Goal: Task Accomplishment & Management: Manage account settings

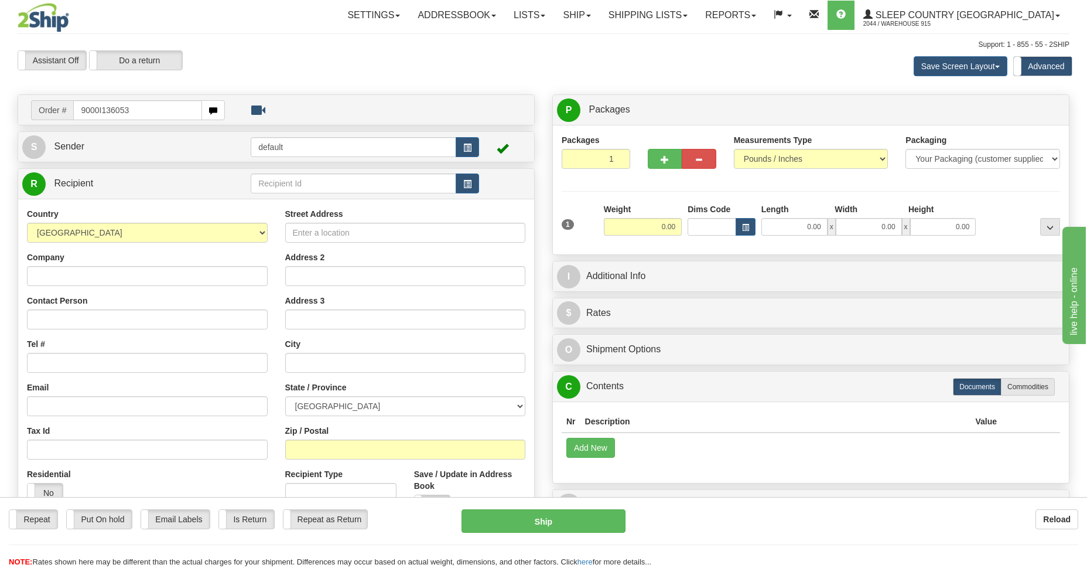
type input "9000I136053"
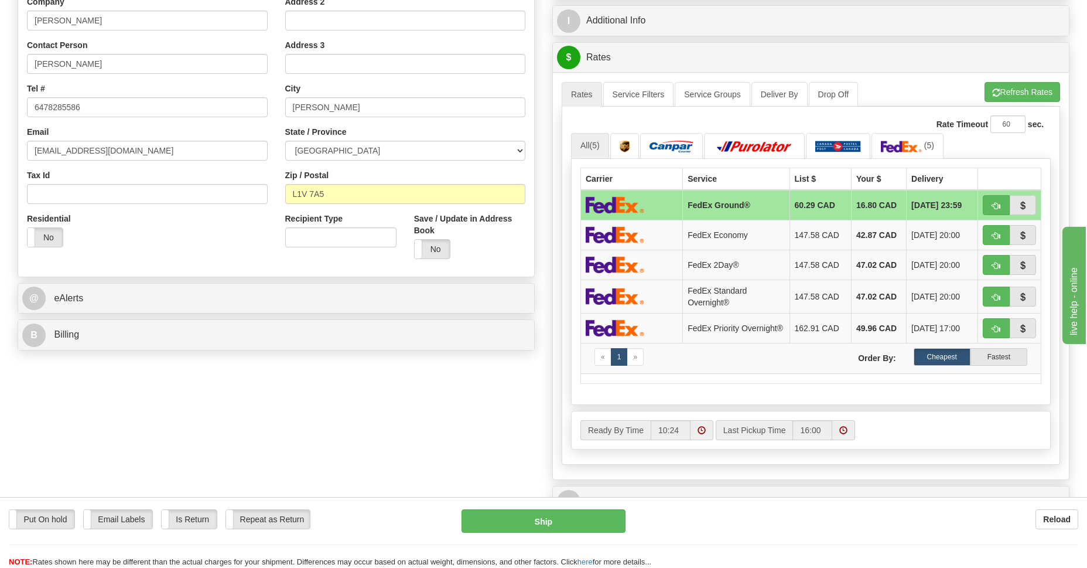
scroll to position [85, 0]
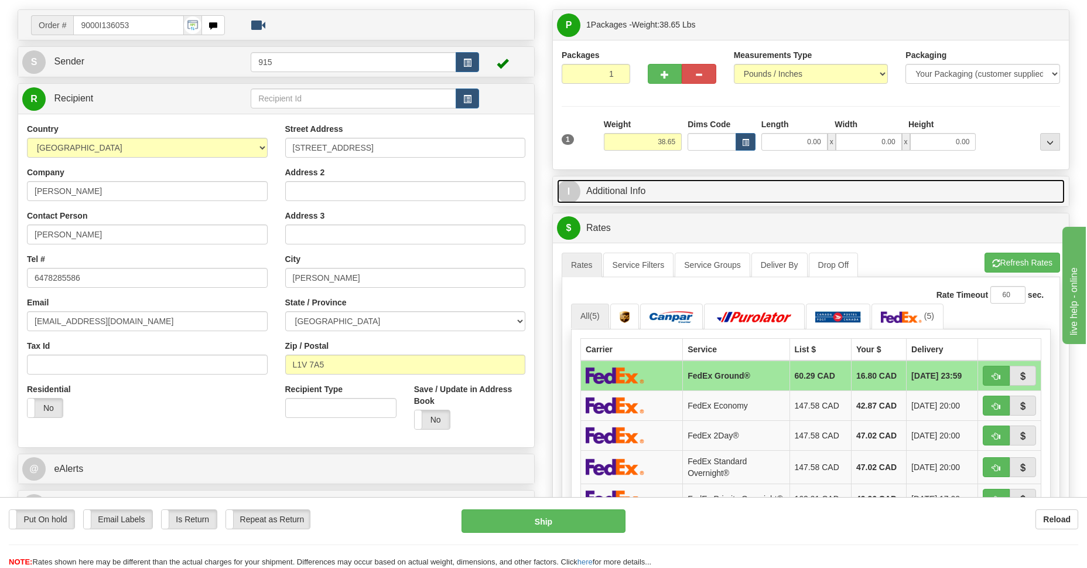
click at [604, 194] on link "I Additional Info" at bounding box center [811, 191] width 508 height 24
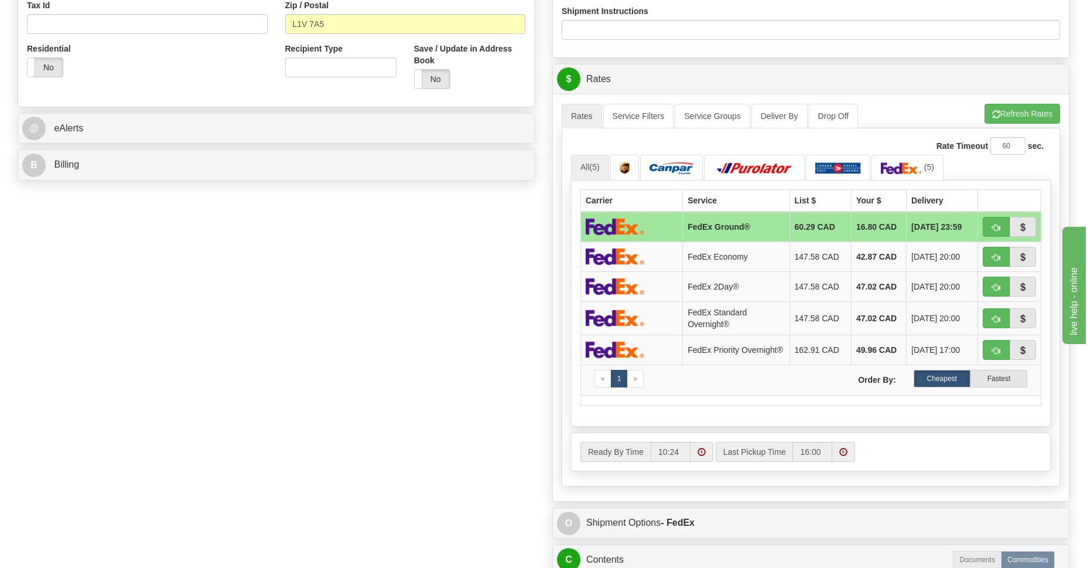
scroll to position [681, 0]
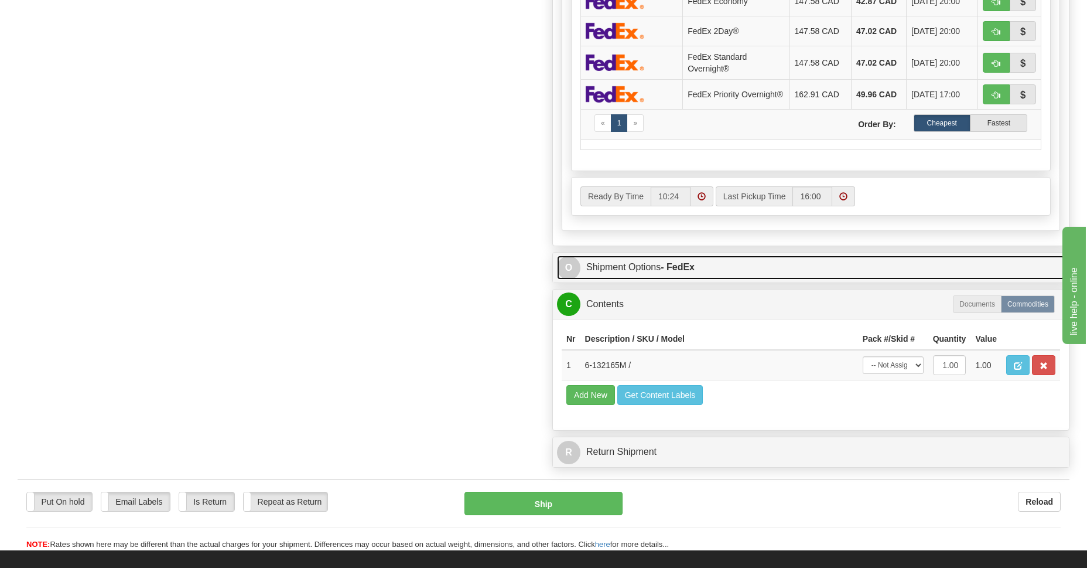
click at [606, 272] on link "O Shipment Options - FedEx" at bounding box center [811, 267] width 508 height 24
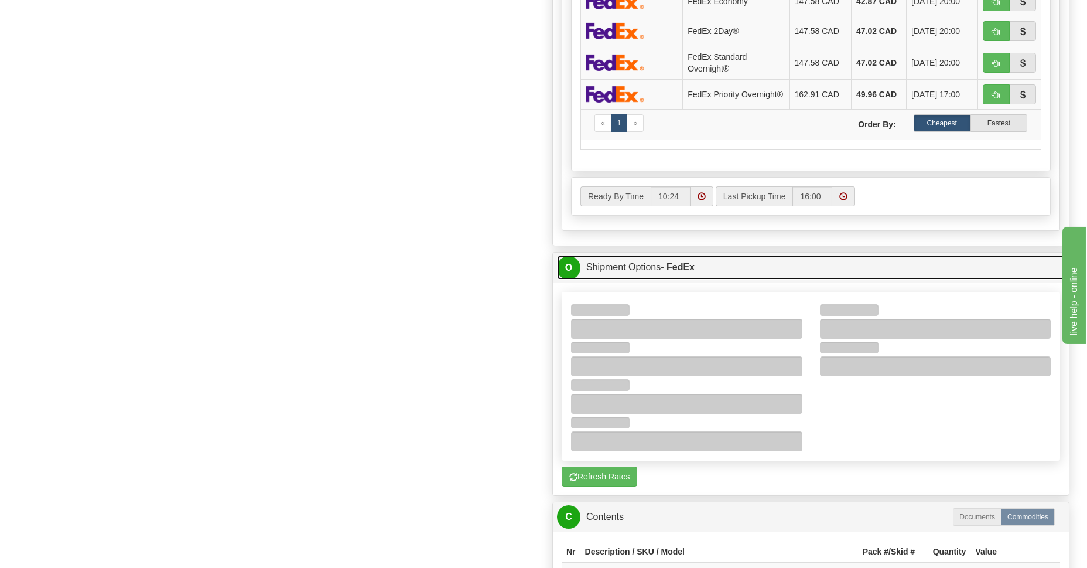
click at [642, 273] on link "O Shipment Options - FedEx" at bounding box center [811, 267] width 508 height 24
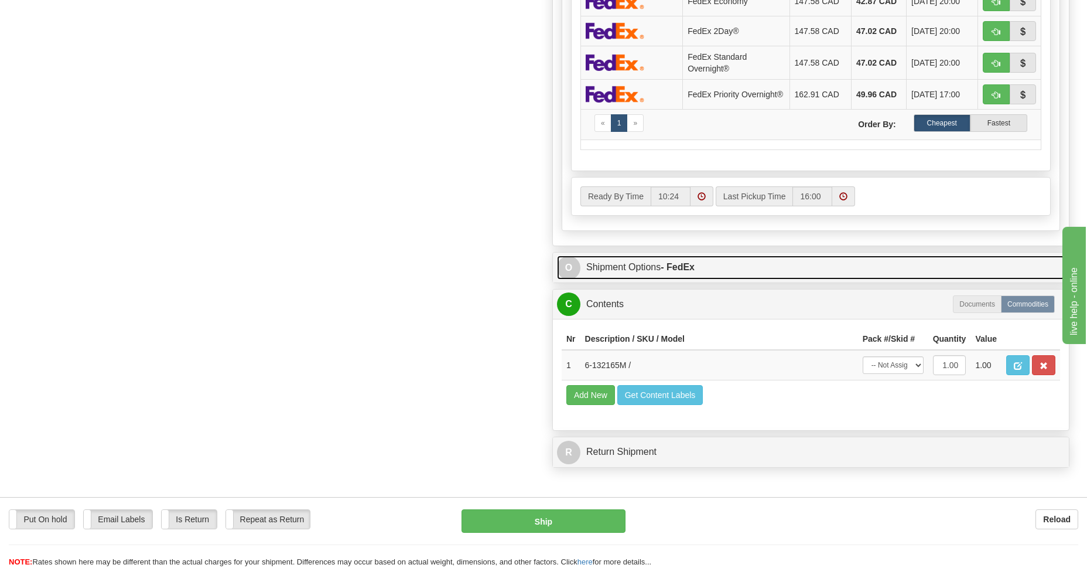
click at [642, 273] on link "O Shipment Options - FedEx" at bounding box center [811, 267] width 508 height 24
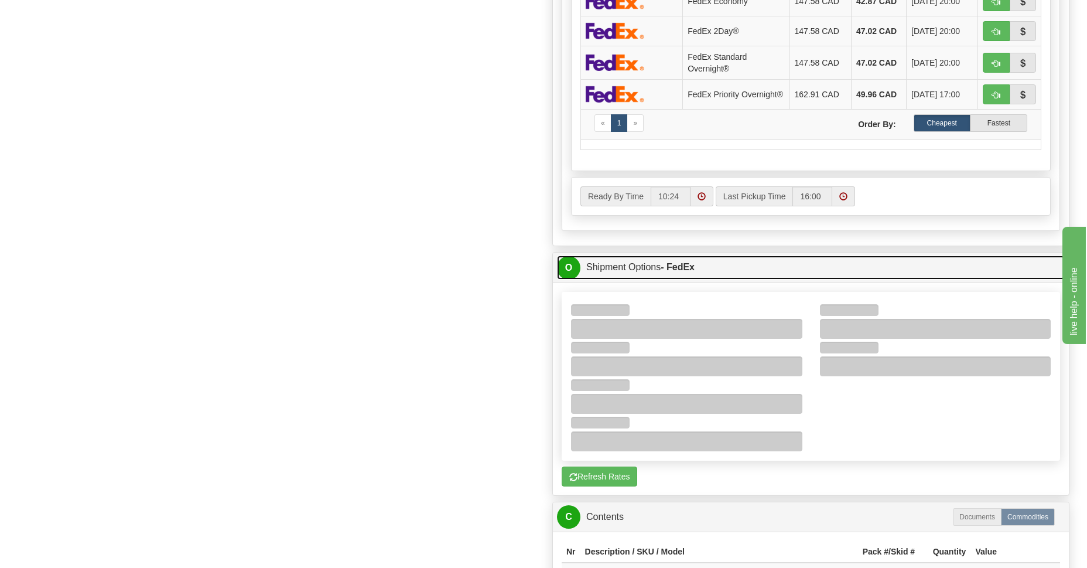
click at [642, 273] on link "O Shipment Options - FedEx" at bounding box center [811, 267] width 508 height 24
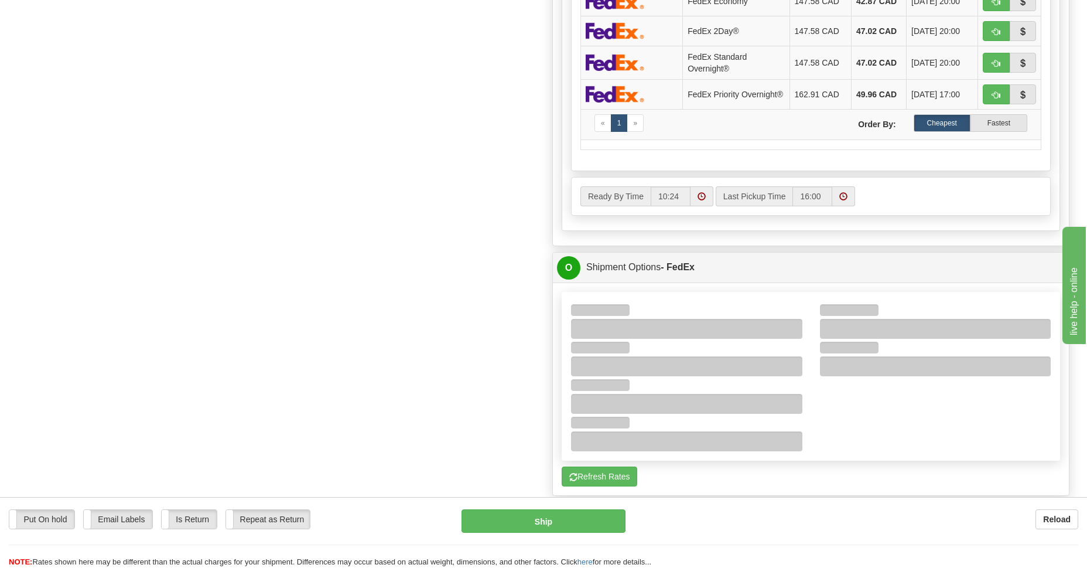
click at [831, 321] on div at bounding box center [935, 319] width 249 height 37
drag, startPoint x: 839, startPoint y: 349, endPoint x: 849, endPoint y: 416, distance: 67.6
click at [849, 416] on div at bounding box center [810, 376] width 497 height 150
drag, startPoint x: 849, startPoint y: 416, endPoint x: 845, endPoint y: 372, distance: 43.5
click at [850, 416] on div at bounding box center [810, 376] width 497 height 150
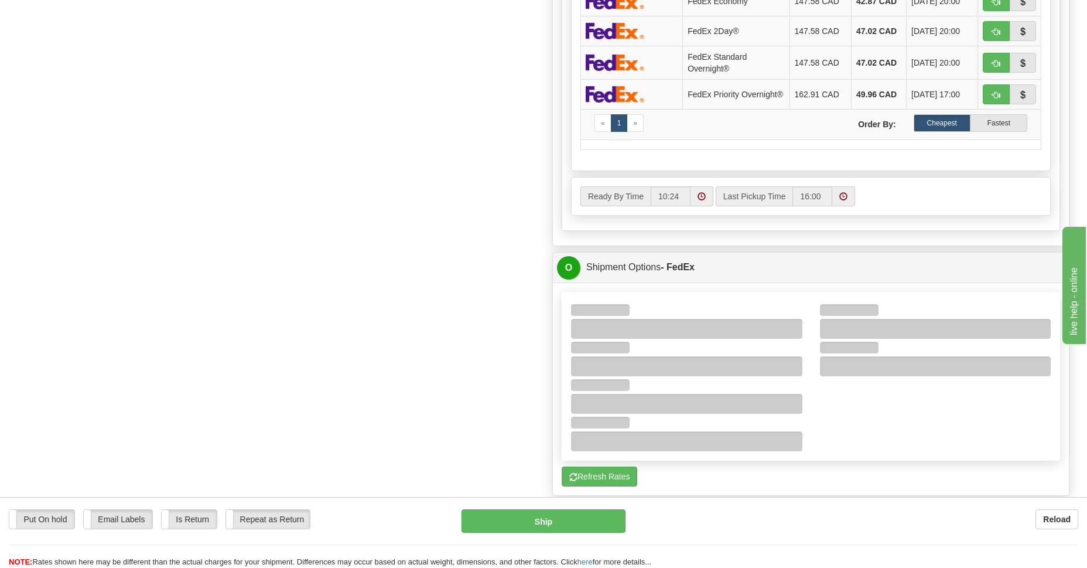
click at [844, 328] on div at bounding box center [935, 329] width 231 height 20
drag, startPoint x: 844, startPoint y: 328, endPoint x: 517, endPoint y: 315, distance: 327.6
click at [513, 317] on div "Order # 9000I136053 S Sender 915" at bounding box center [543, 50] width 1069 height 1272
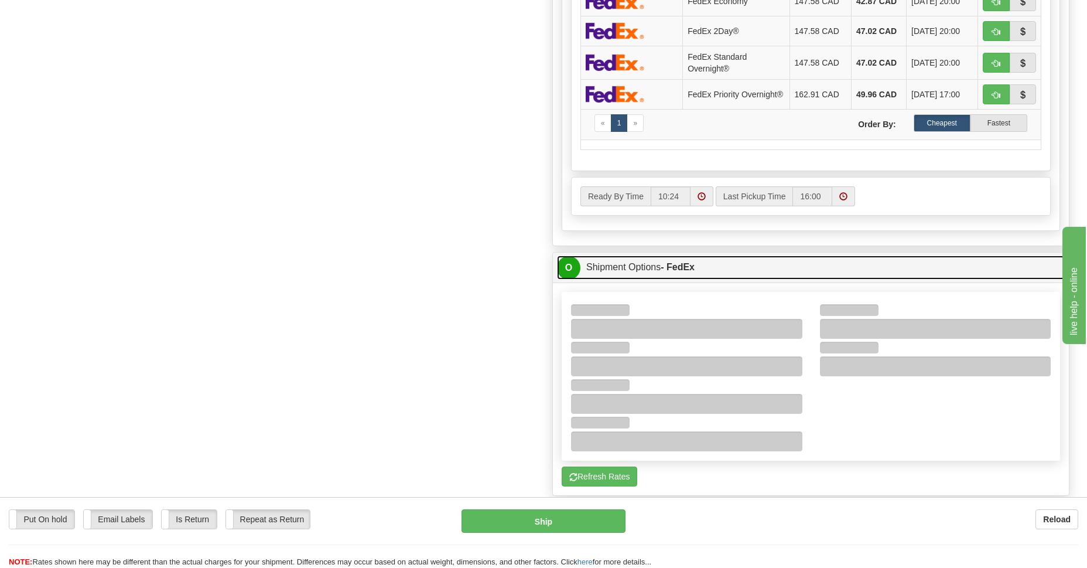
click at [611, 260] on link "O Shipment Options - FedEx" at bounding box center [811, 267] width 508 height 24
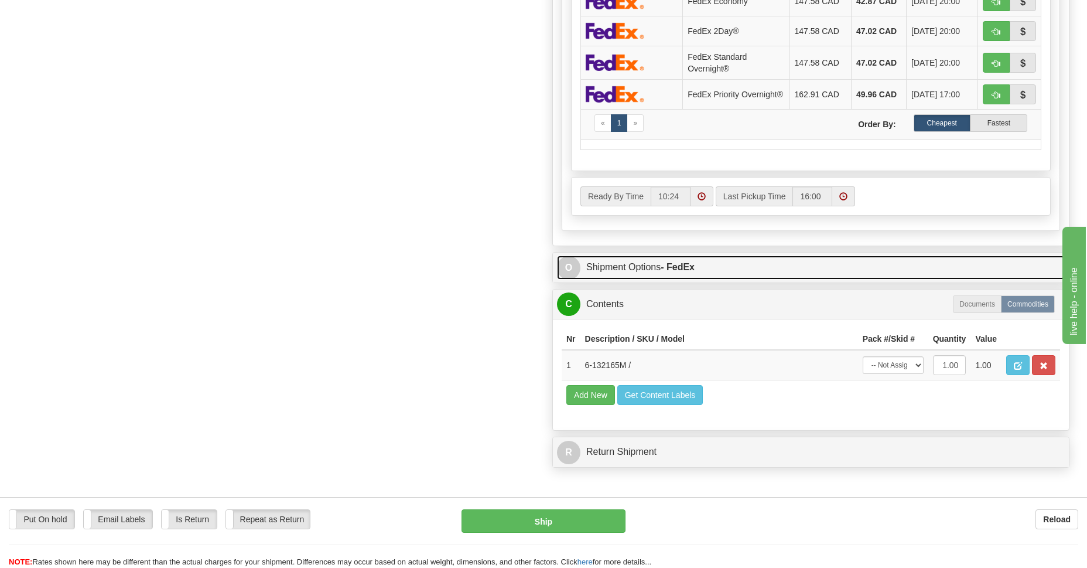
click at [607, 270] on link "O Shipment Options - FedEx" at bounding box center [811, 267] width 508 height 24
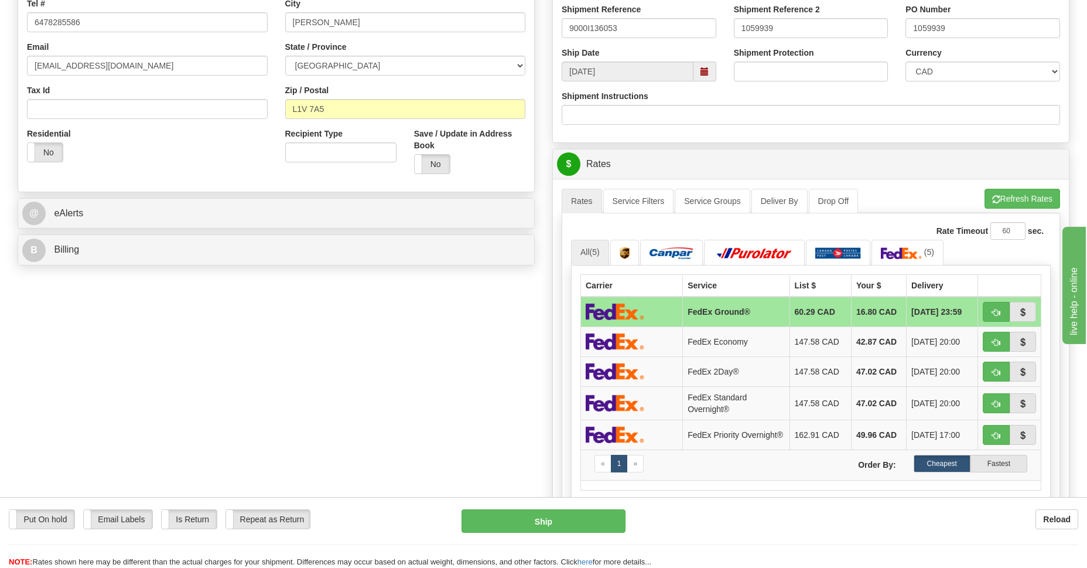
scroll to position [851, 0]
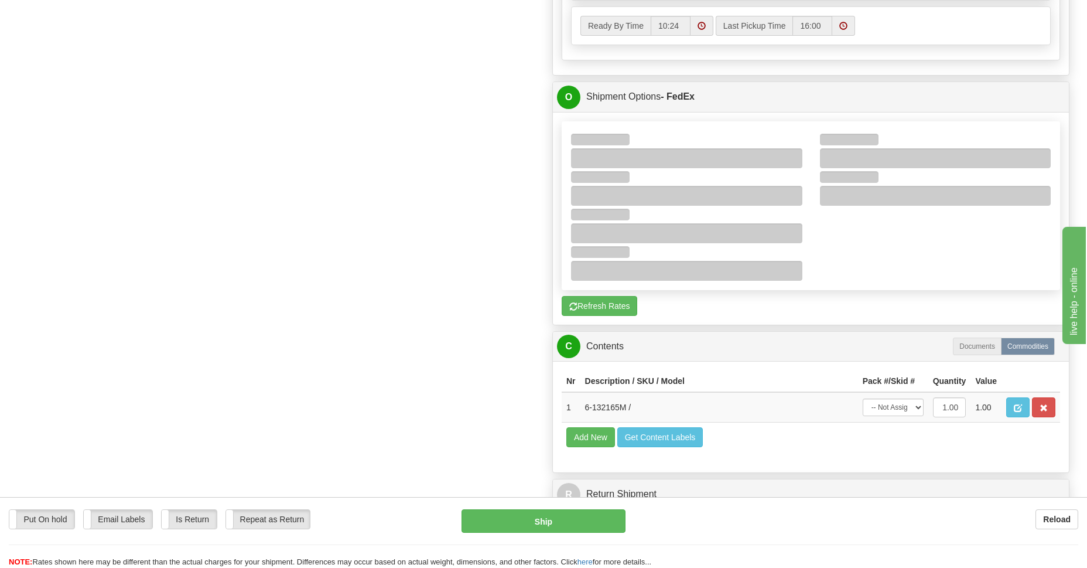
click at [885, 158] on div at bounding box center [935, 158] width 231 height 20
click at [866, 245] on div at bounding box center [810, 206] width 497 height 150
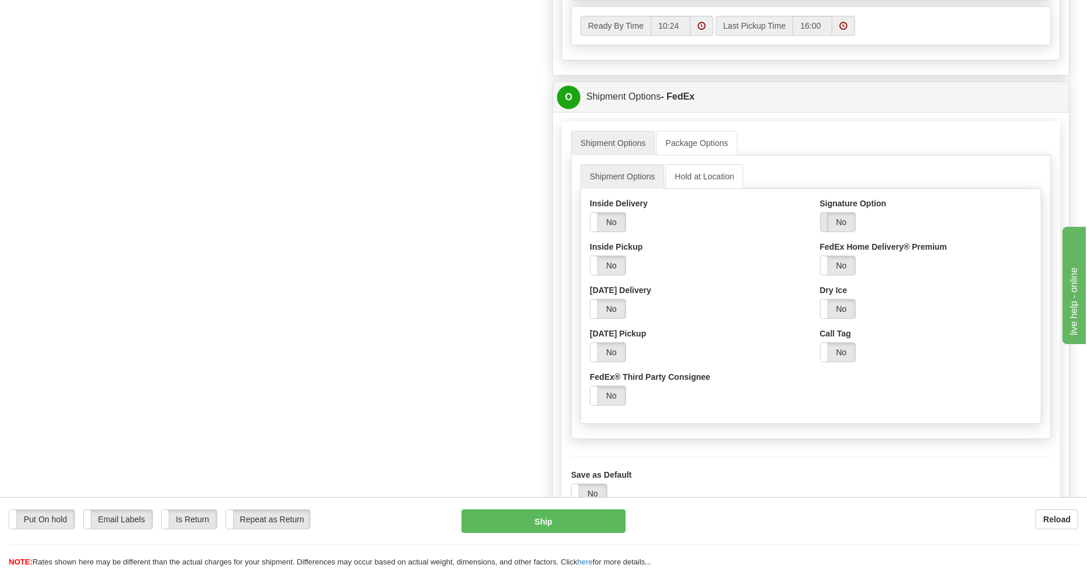
click at [823, 228] on span at bounding box center [820, 222] width 15 height 19
click at [909, 268] on select "Adult Direct Indirect No Signature Required Service Default" at bounding box center [868, 265] width 97 height 20
select select "2"
click at [820, 258] on select "Adult Direct Indirect No Signature Required Service Default" at bounding box center [868, 265] width 97 height 20
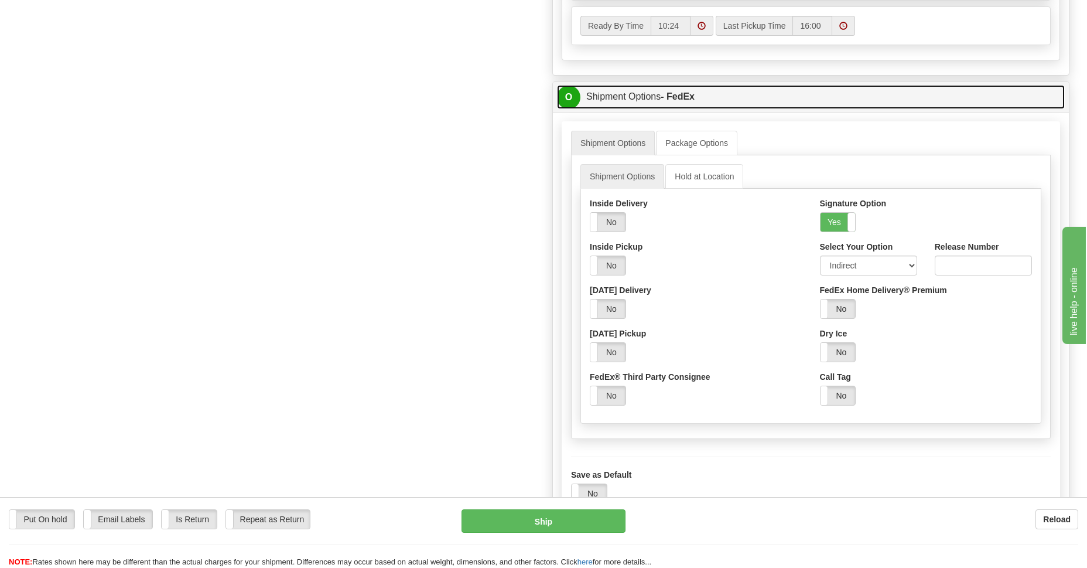
click at [570, 100] on span "O" at bounding box center [568, 97] width 23 height 23
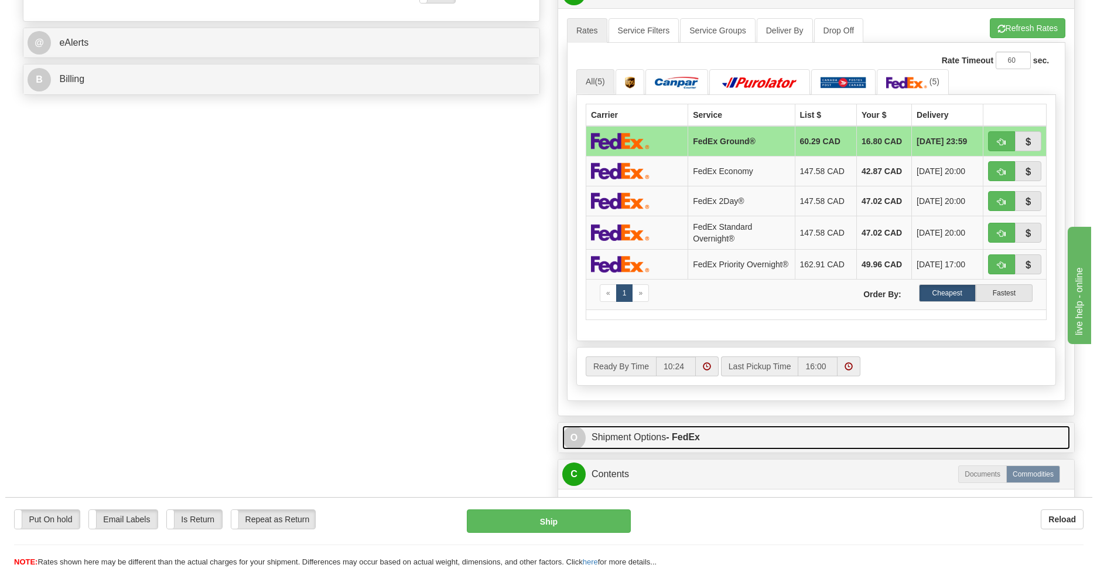
scroll to position [681, 0]
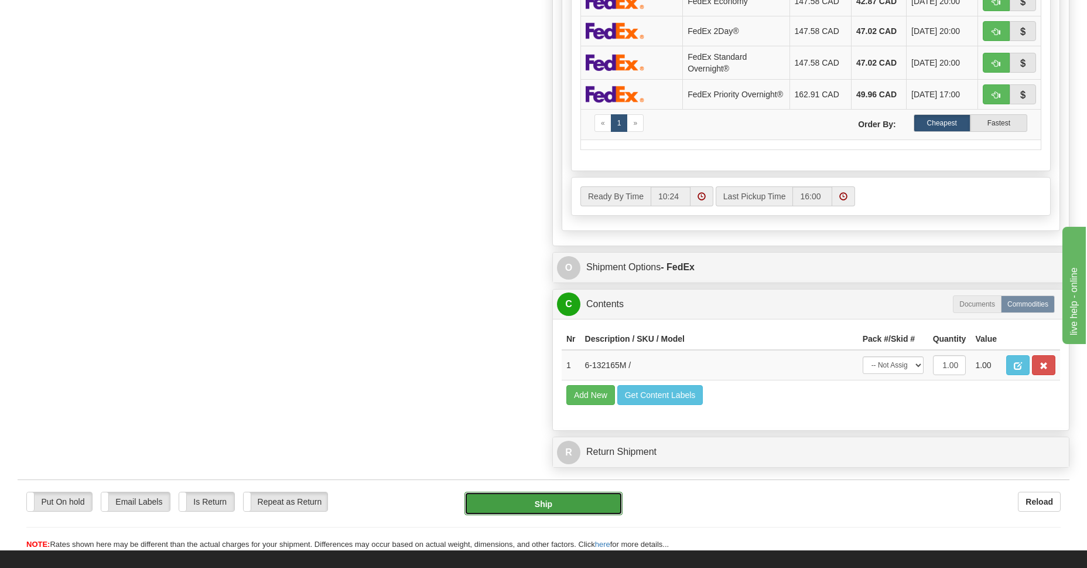
click at [515, 507] on button "Ship" at bounding box center [543, 502] width 158 height 23
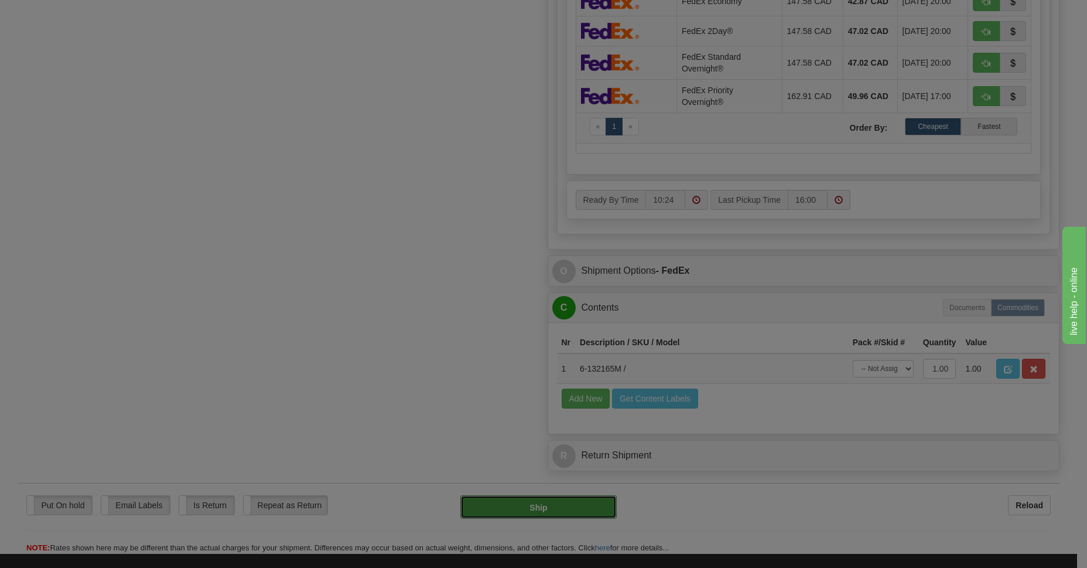
type input "92"
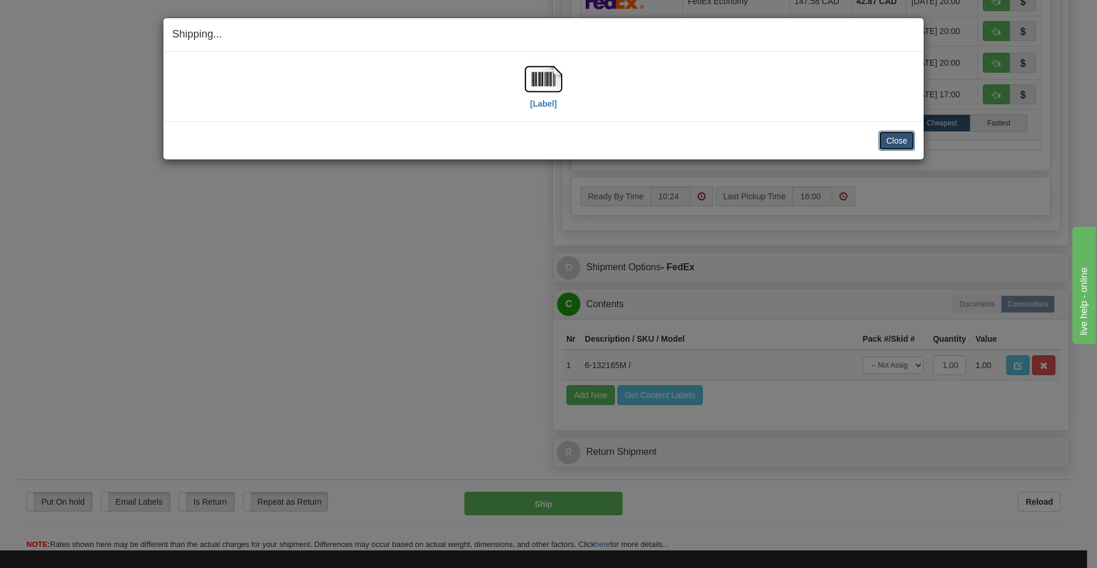
click at [898, 143] on button "Close" at bounding box center [897, 141] width 36 height 20
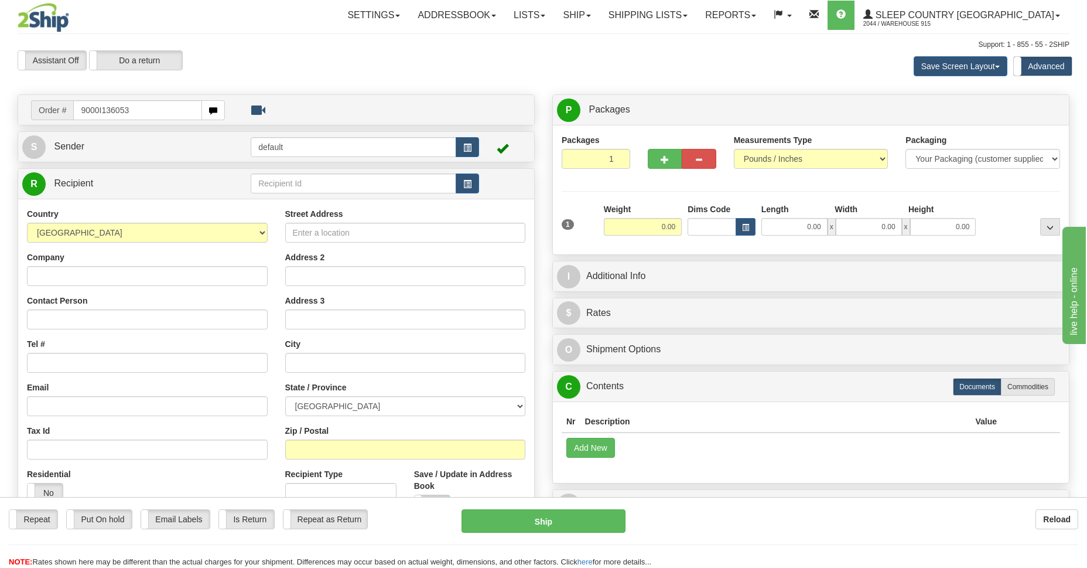
type input "9000I136053"
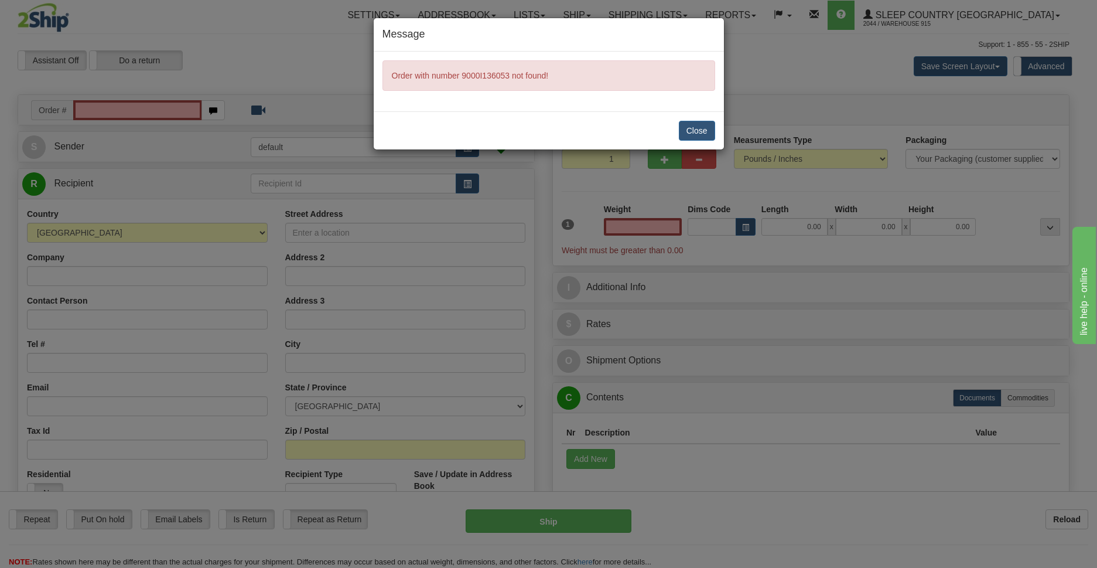
type input "0.00"
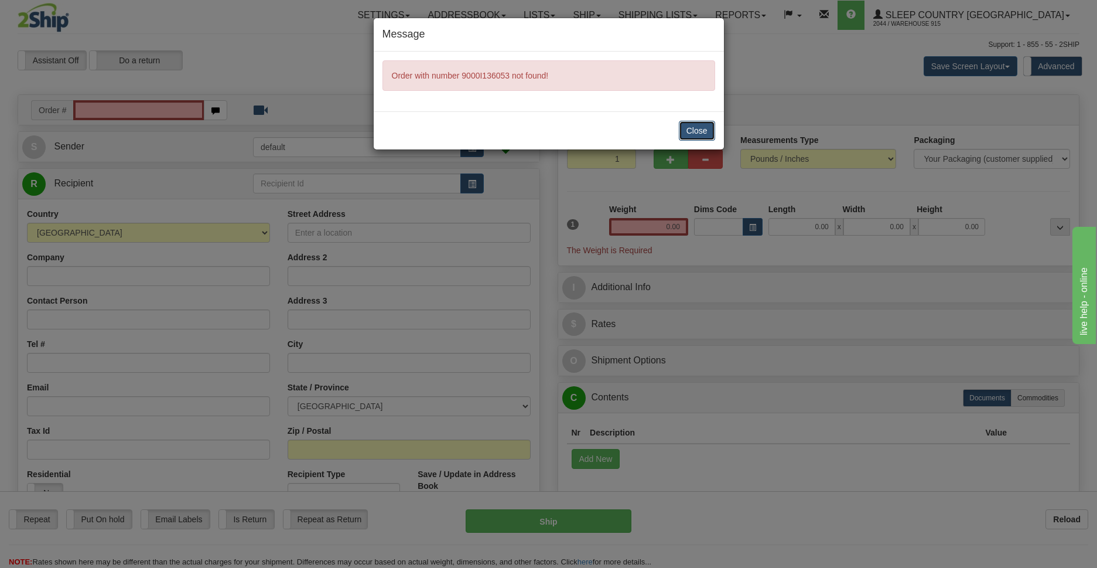
click at [691, 135] on button "Close" at bounding box center [697, 131] width 36 height 20
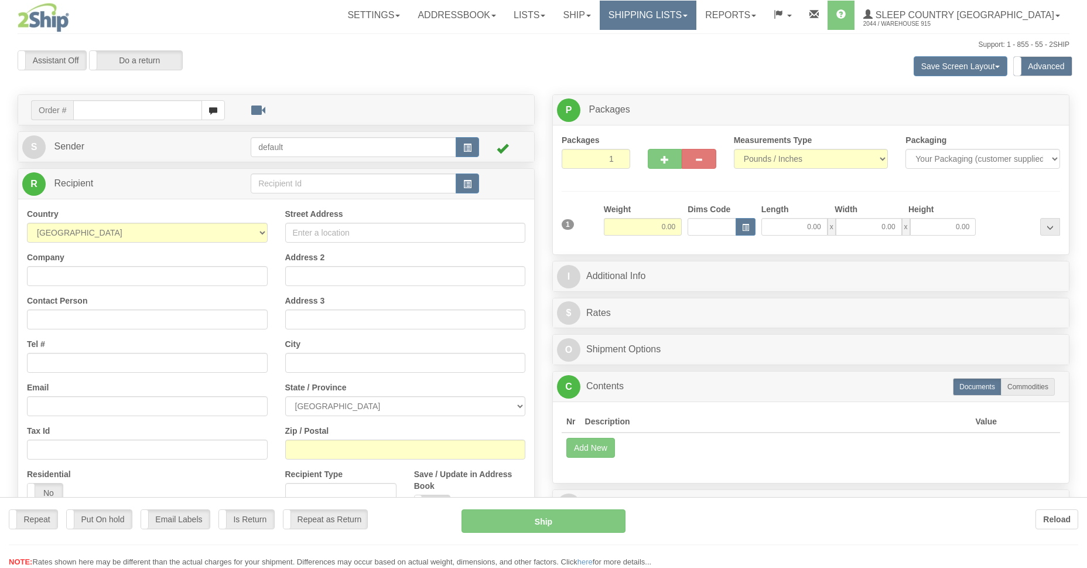
click at [705, 16] on div "Toggle navigation Settings Shipping Preferences Fields Preferences New" at bounding box center [543, 335] width 1087 height 671
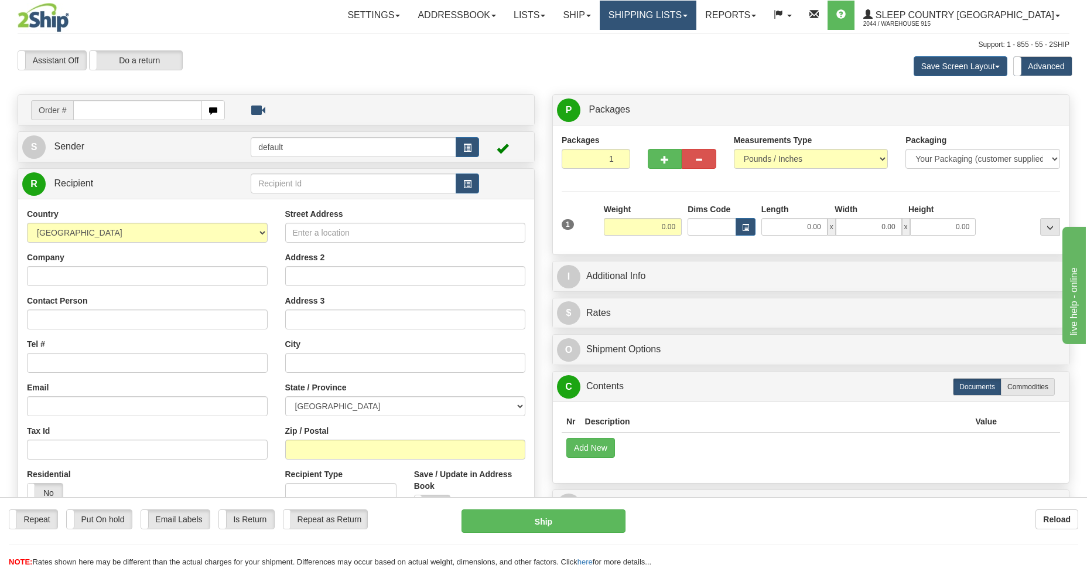
click at [696, 19] on link "Shipping lists" at bounding box center [648, 15] width 97 height 29
click at [696, 12] on link "Shipping lists" at bounding box center [648, 15] width 97 height 29
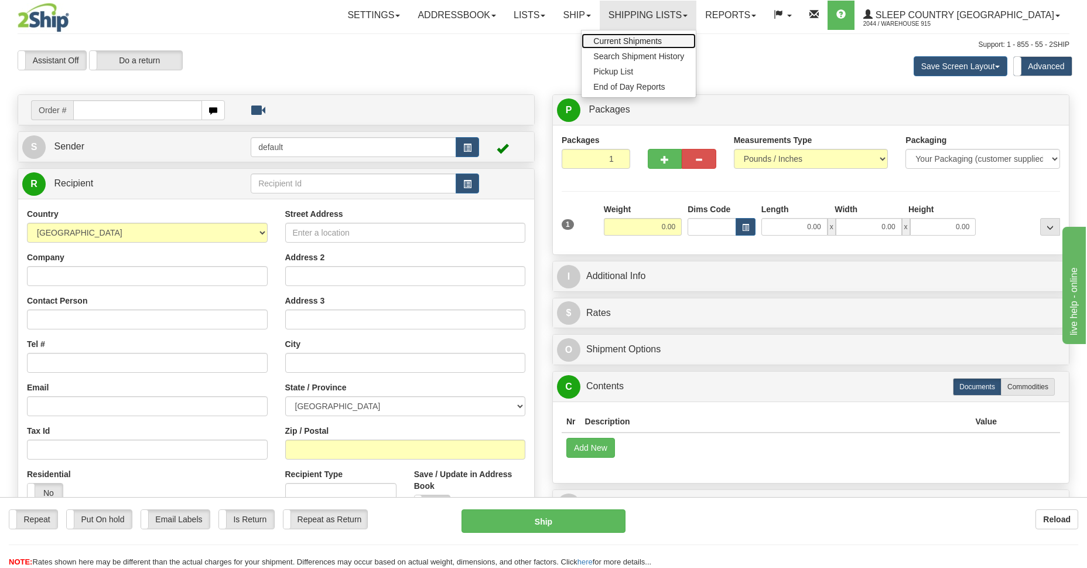
click at [662, 39] on span "Current Shipments" at bounding box center [627, 40] width 69 height 9
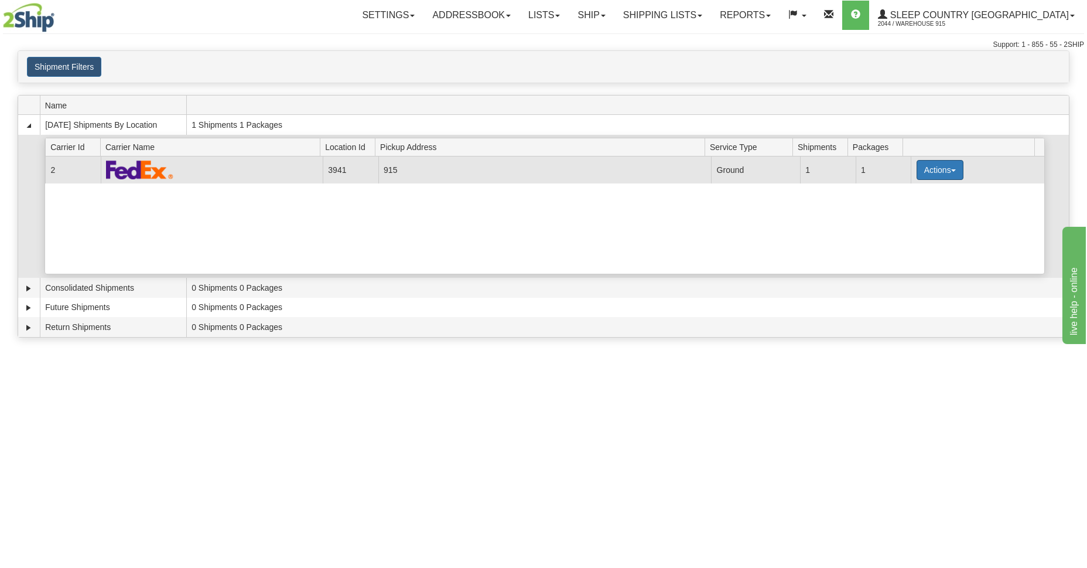
click at [932, 174] on button "Actions" at bounding box center [940, 170] width 47 height 20
click at [895, 194] on span "Details" at bounding box center [897, 191] width 32 height 8
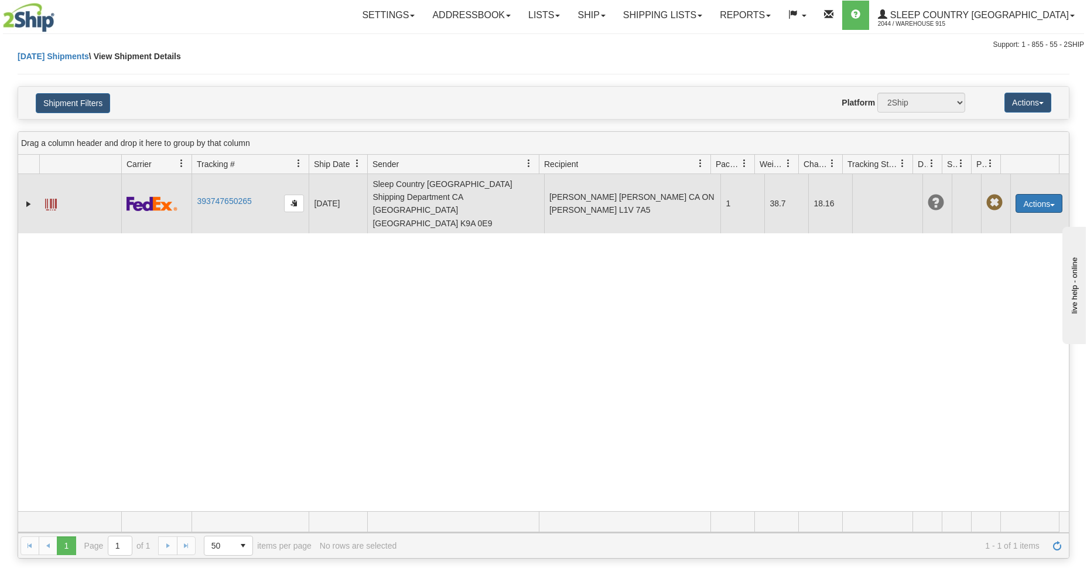
click at [1047, 194] on button "Actions" at bounding box center [1039, 203] width 47 height 19
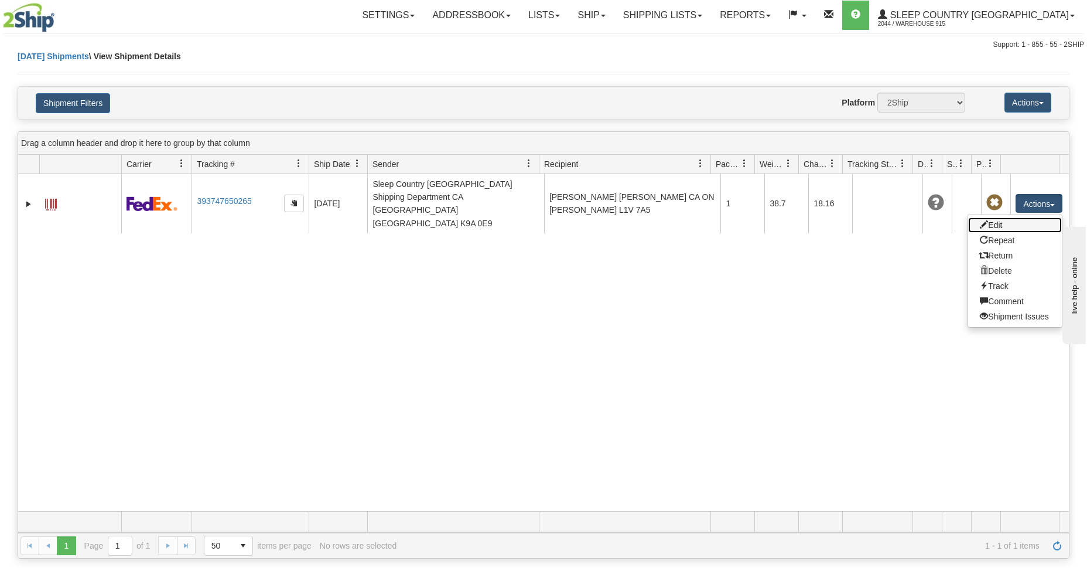
click at [1002, 217] on link "Edit" at bounding box center [1015, 224] width 94 height 15
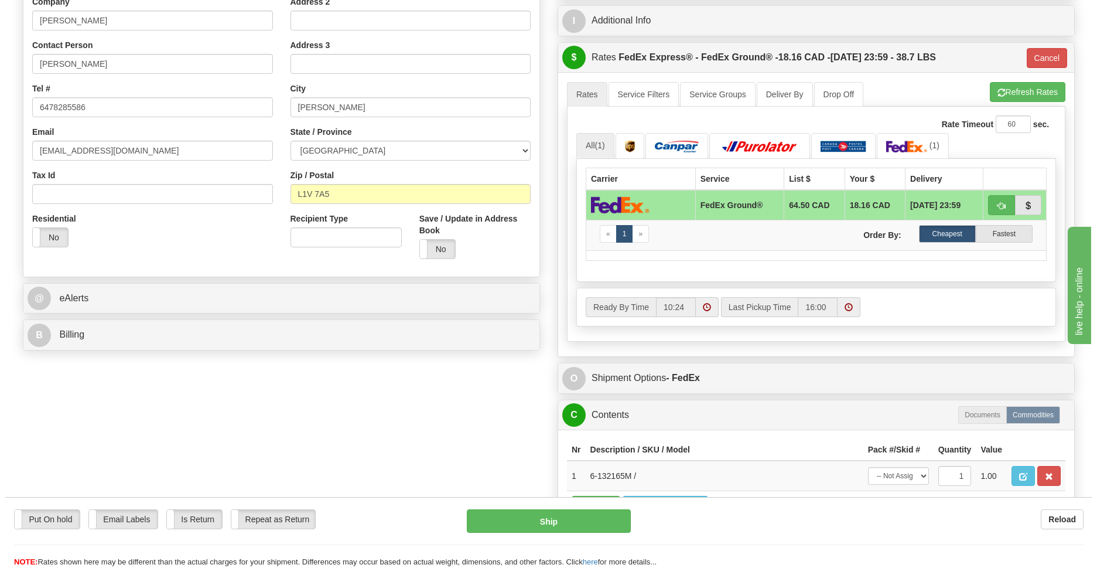
scroll to position [170, 0]
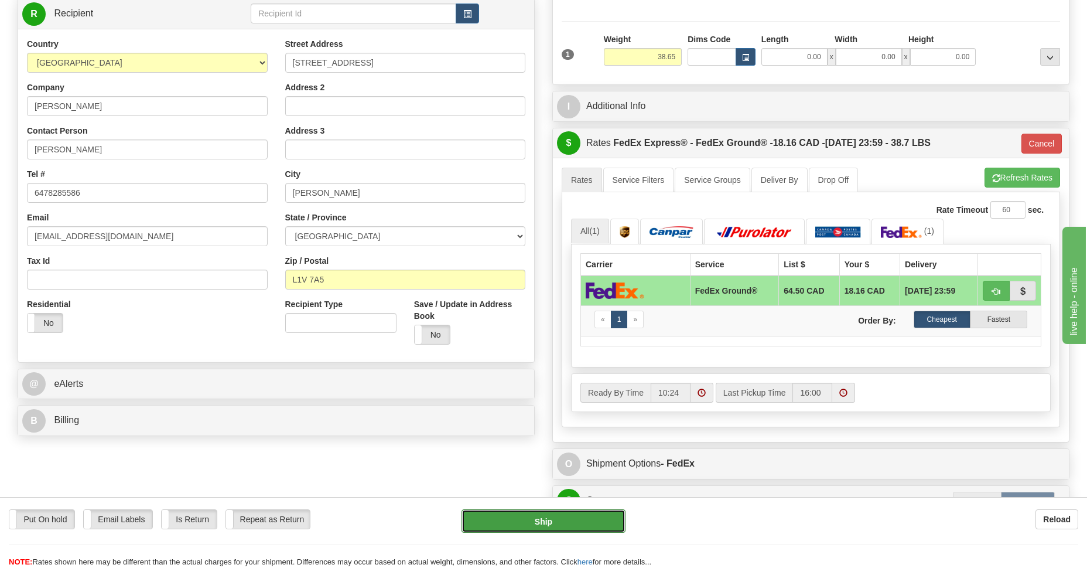
click at [497, 527] on button "Ship" at bounding box center [543, 520] width 163 height 23
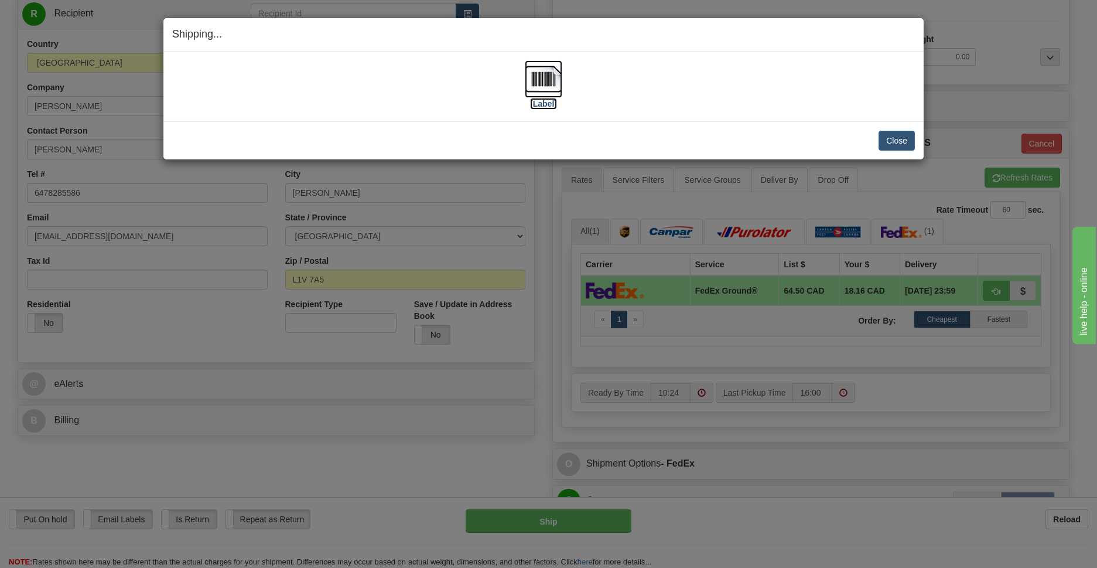
click at [545, 88] on img at bounding box center [543, 78] width 37 height 37
click at [895, 141] on button "Close" at bounding box center [897, 141] width 36 height 20
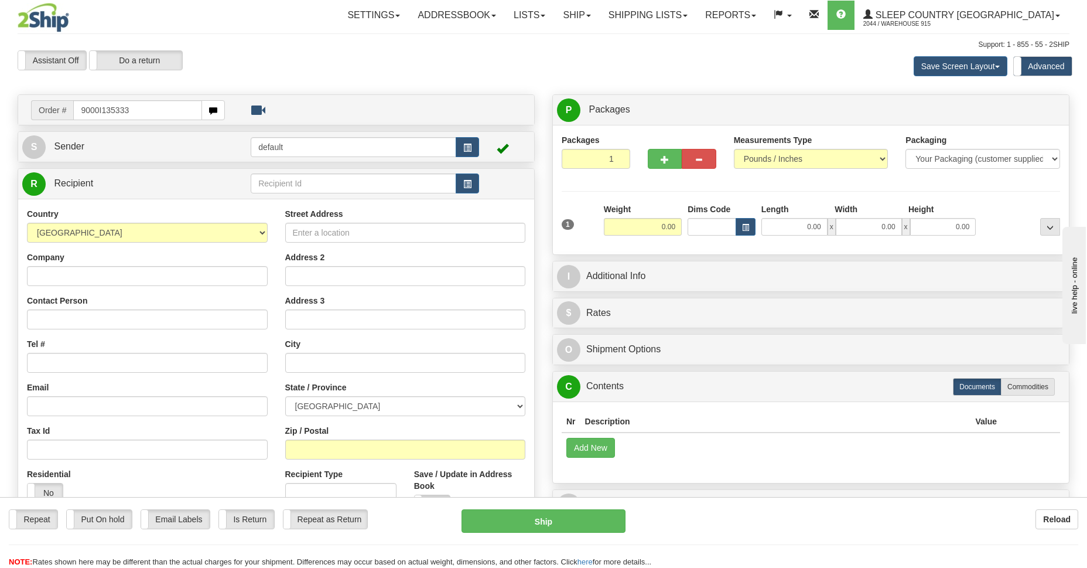
type input "9000I135333"
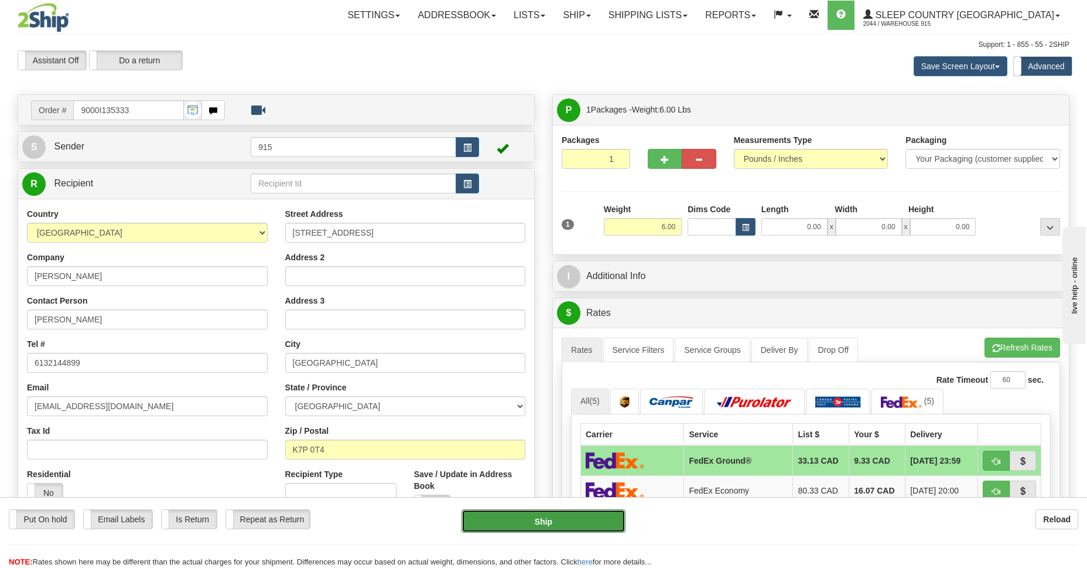
click at [555, 524] on button "Ship" at bounding box center [543, 520] width 163 height 23
type input "92"
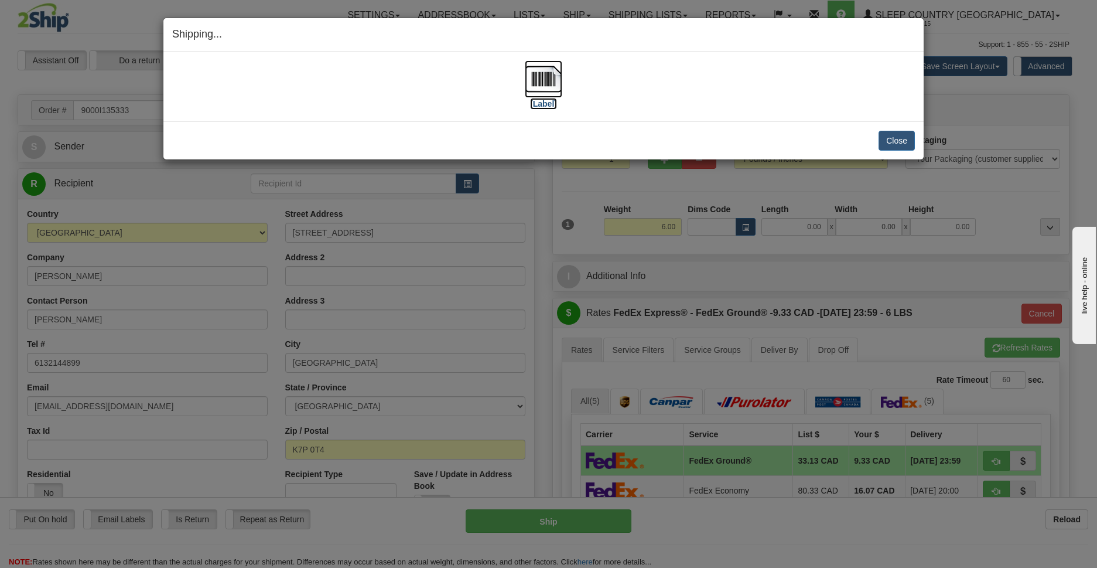
click at [541, 81] on img at bounding box center [543, 78] width 37 height 37
click at [545, 79] on img at bounding box center [543, 78] width 37 height 37
click at [888, 143] on button "Close" at bounding box center [897, 141] width 36 height 20
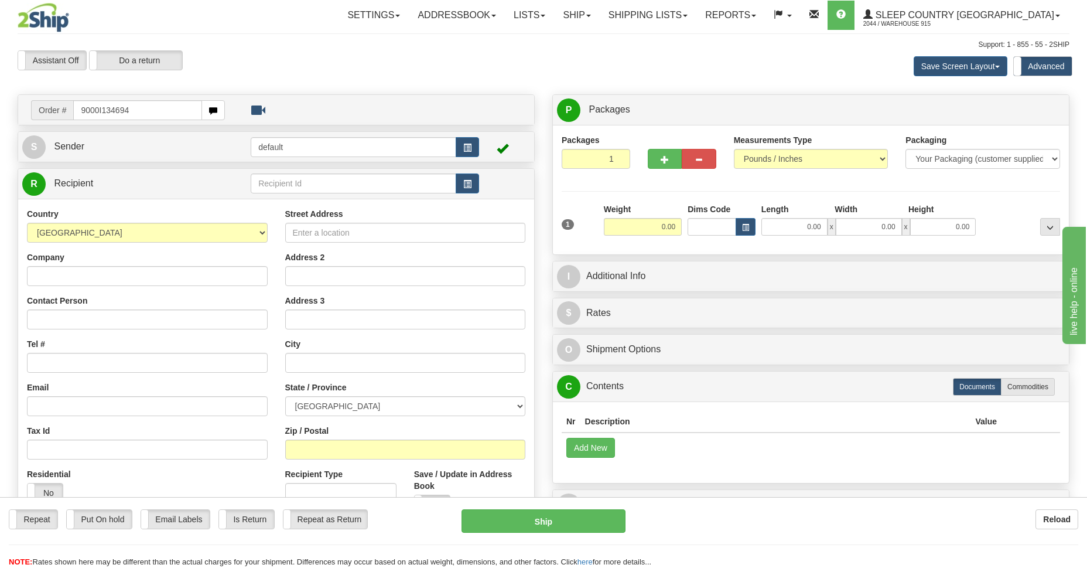
type input "9000I134694"
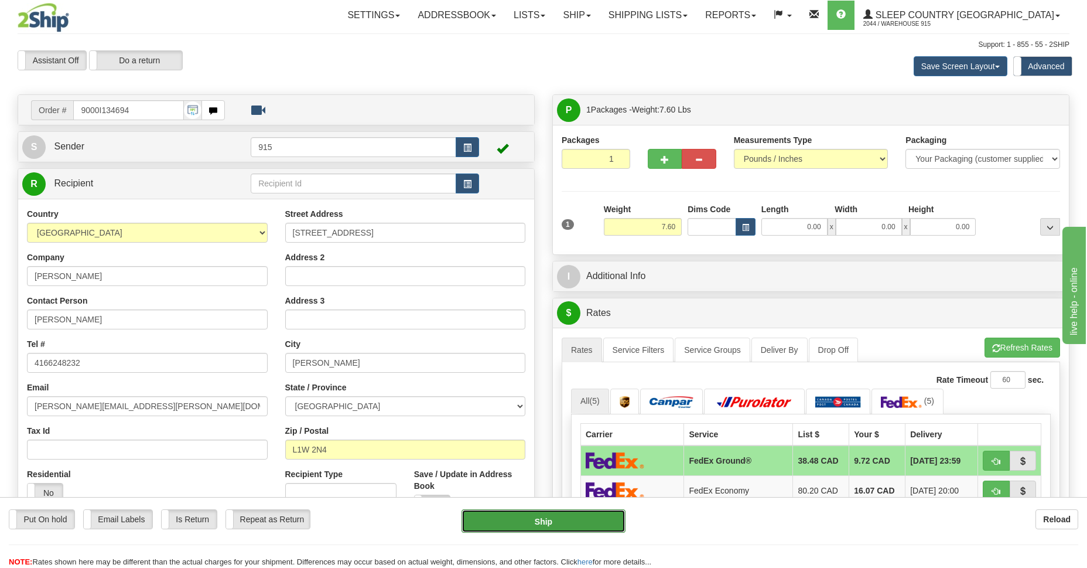
click at [517, 522] on button "Ship" at bounding box center [543, 520] width 163 height 23
type input "92"
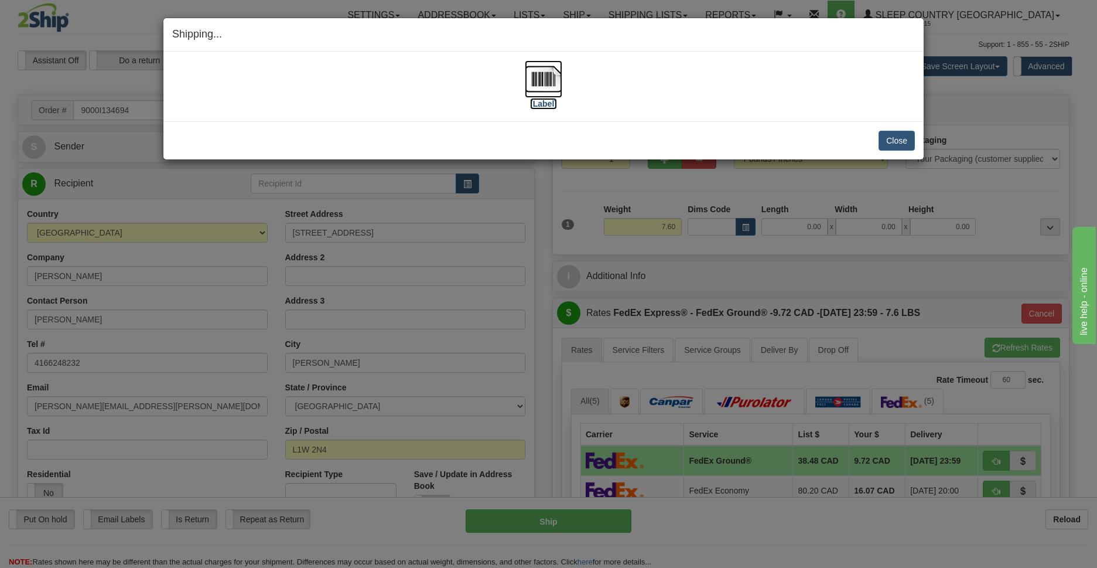
click at [539, 84] on img at bounding box center [543, 78] width 37 height 37
click at [893, 139] on button "Close" at bounding box center [897, 141] width 36 height 20
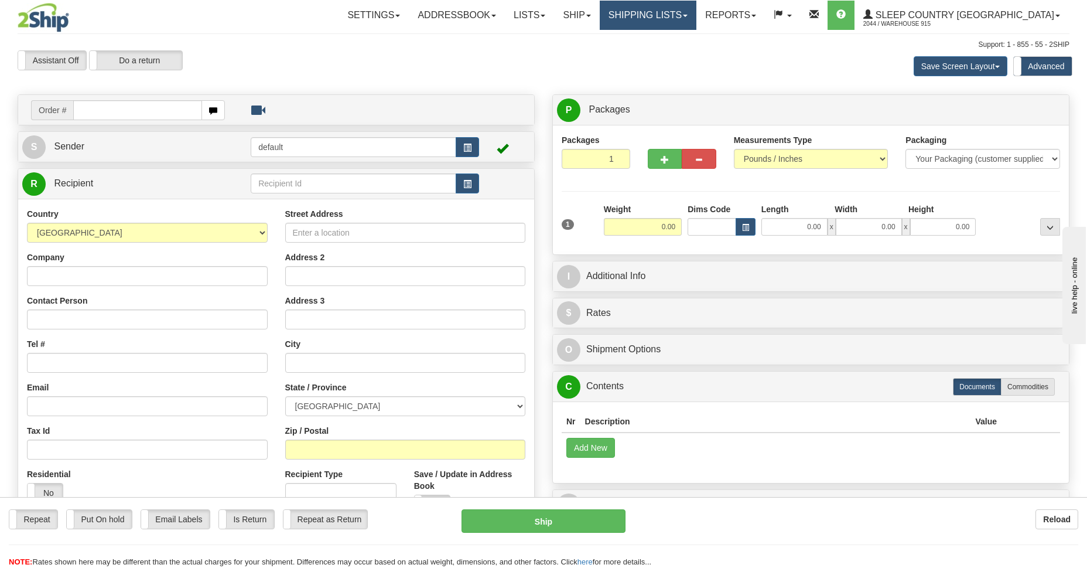
click at [696, 16] on link "Shipping lists" at bounding box center [648, 15] width 97 height 29
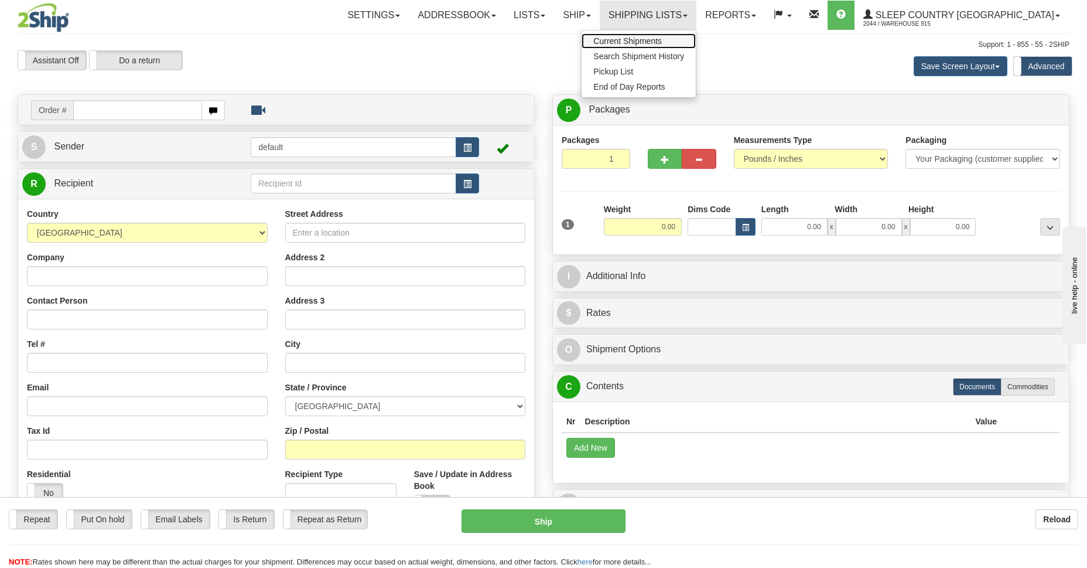
click at [662, 43] on span "Current Shipments" at bounding box center [627, 40] width 69 height 9
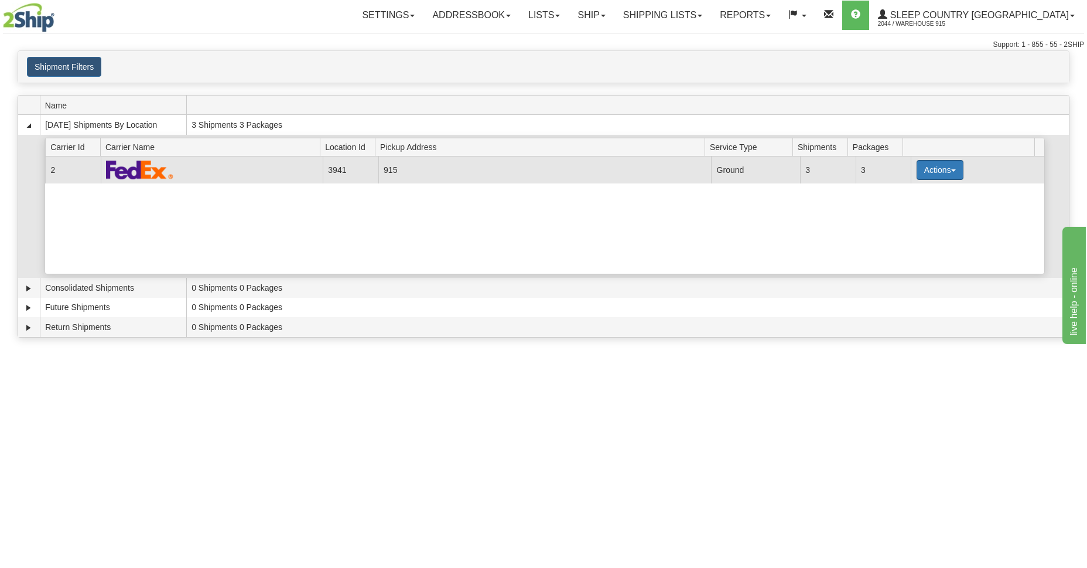
click at [951, 171] on span "button" at bounding box center [953, 170] width 5 height 2
click at [899, 189] on span "Details" at bounding box center [897, 191] width 32 height 8
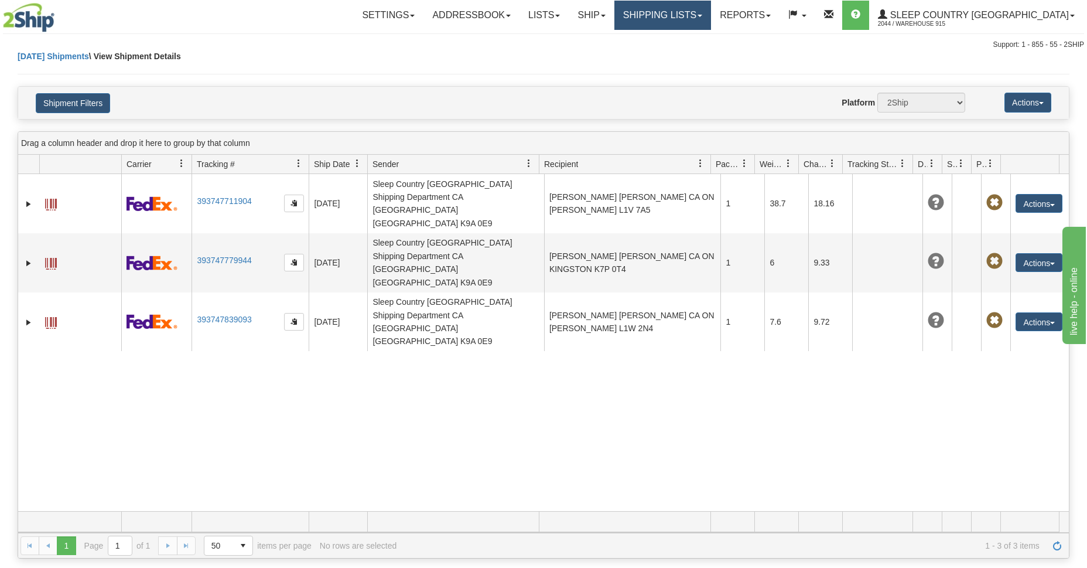
click at [708, 12] on link "Shipping lists" at bounding box center [662, 15] width 97 height 29
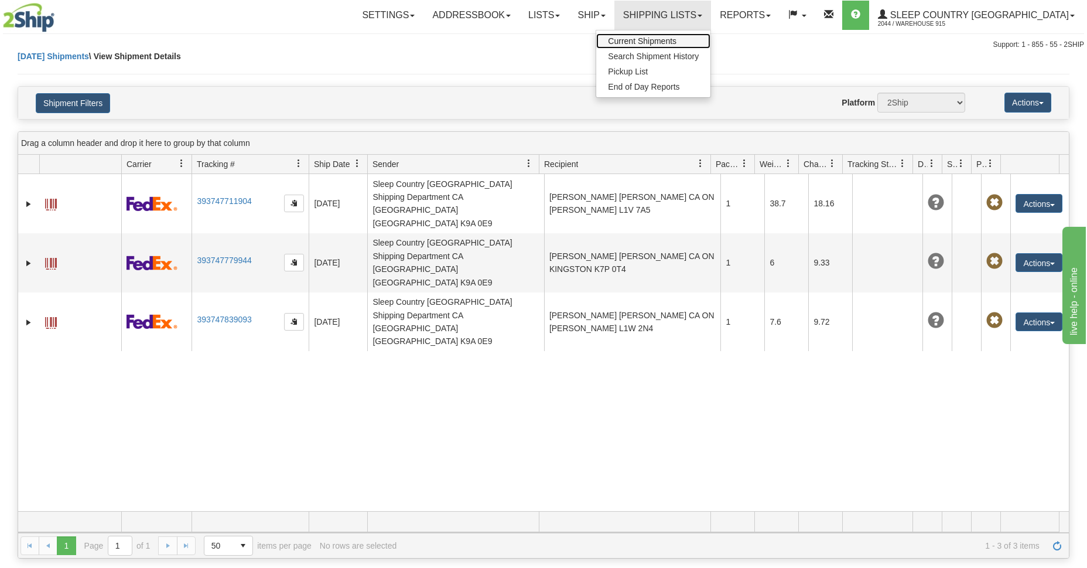
click at [676, 41] on span "Current Shipments" at bounding box center [642, 40] width 69 height 9
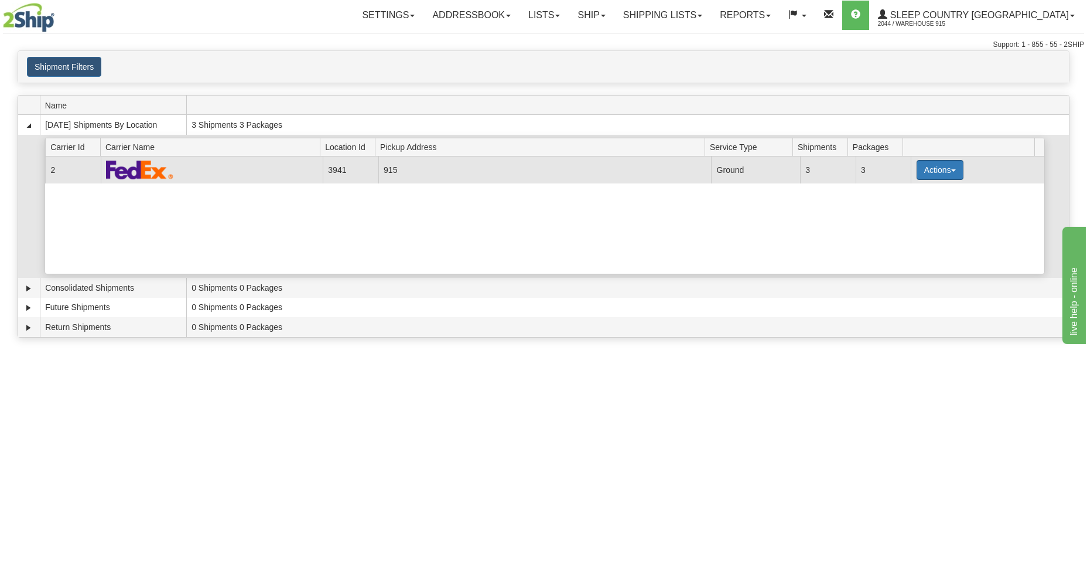
click at [950, 173] on button "Actions" at bounding box center [940, 170] width 47 height 20
click at [908, 210] on span "Close" at bounding box center [894, 207] width 27 height 8
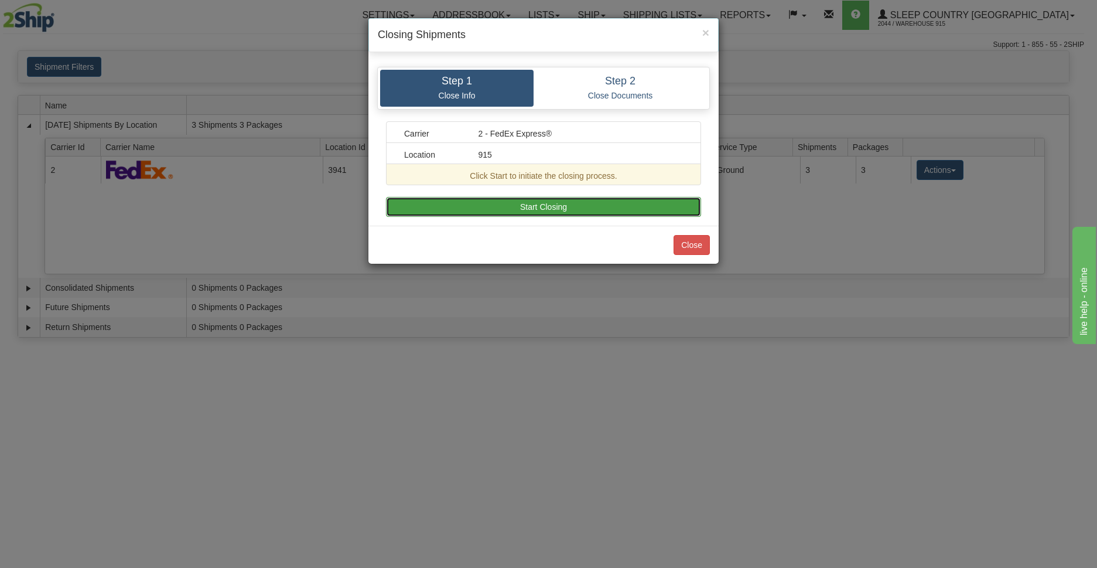
click at [529, 209] on button "Start Closing" at bounding box center [543, 207] width 315 height 20
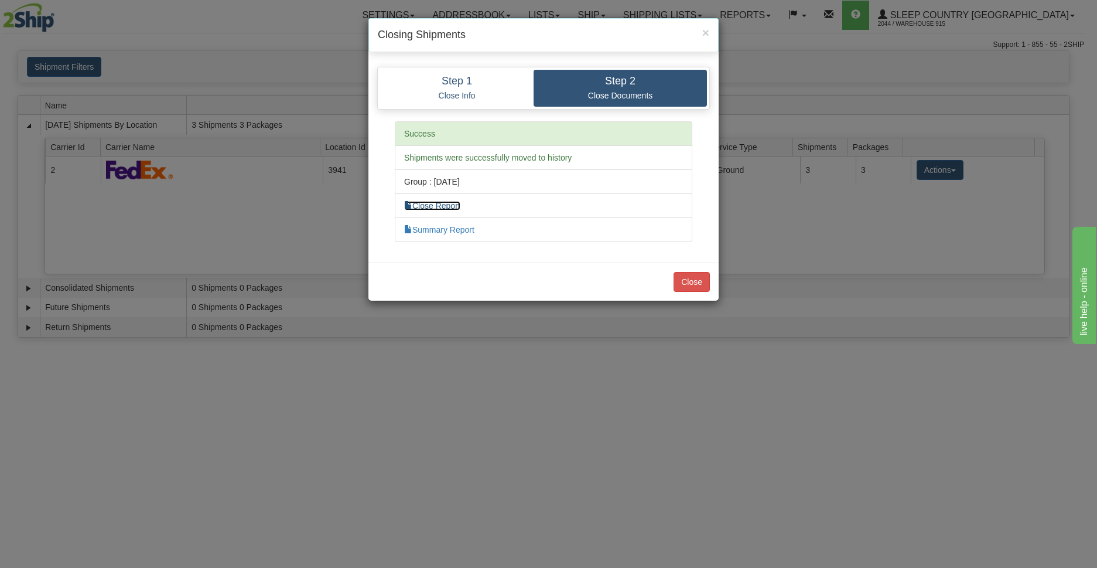
click at [460, 203] on link "Close Report" at bounding box center [432, 205] width 56 height 9
click at [693, 283] on button "Close" at bounding box center [692, 282] width 36 height 20
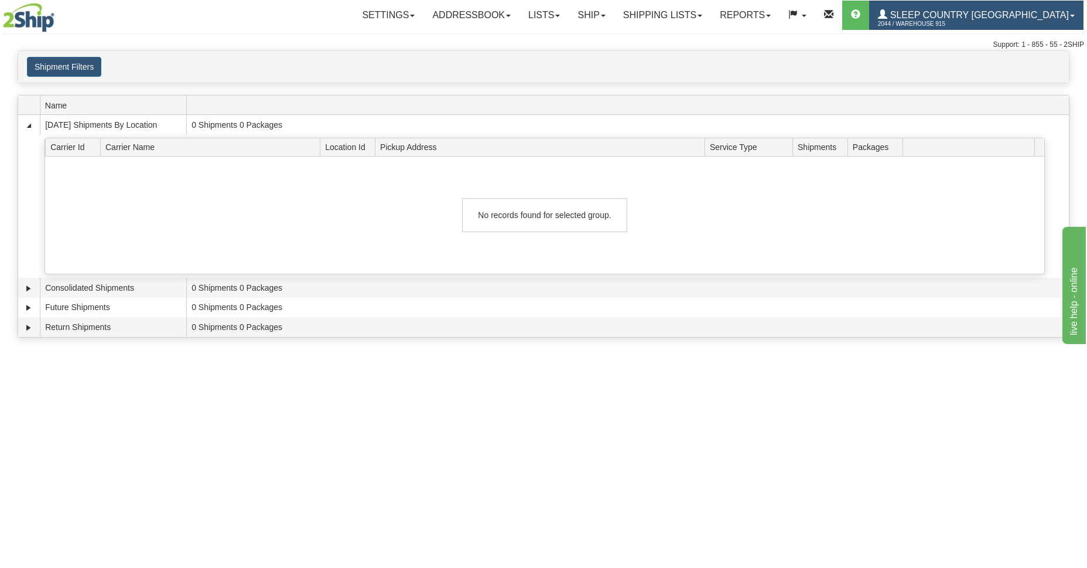
click at [966, 29] on span "2044 / Warehouse 915" at bounding box center [922, 24] width 88 height 12
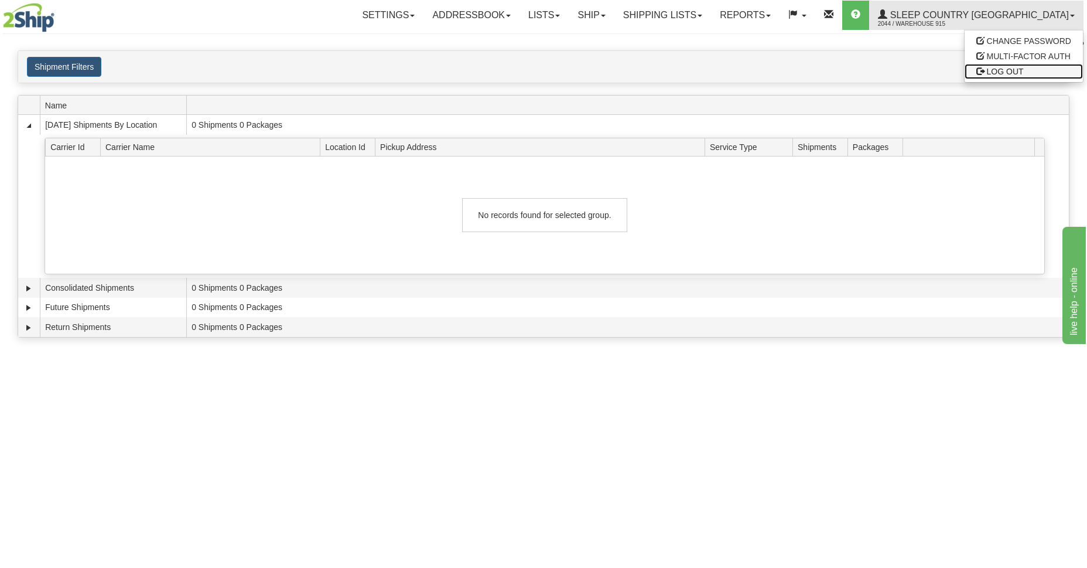
click at [987, 73] on span "LOG OUT" at bounding box center [1005, 71] width 37 height 9
